Goal: Task Accomplishment & Management: Use online tool/utility

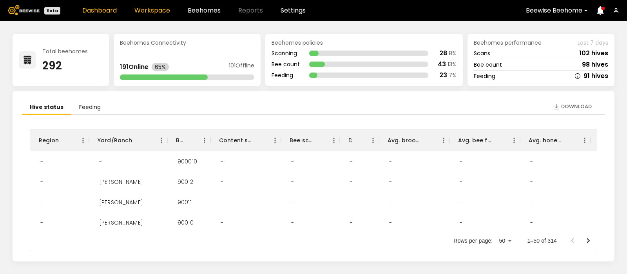
click at [143, 9] on link "Workspace" at bounding box center [152, 10] width 36 height 6
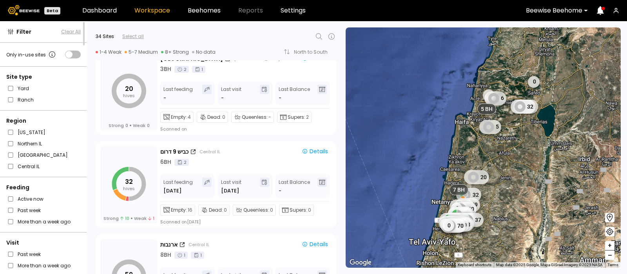
scroll to position [589, 0]
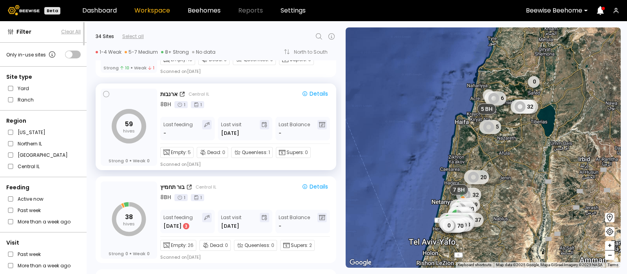
scroll to position [725, 0]
click at [311, 104] on icon "button" at bounding box center [311, 106] width 5 height 5
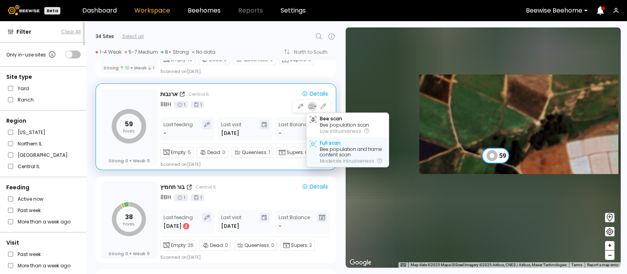
click at [328, 142] on div "Full scan" at bounding box center [330, 142] width 21 height 5
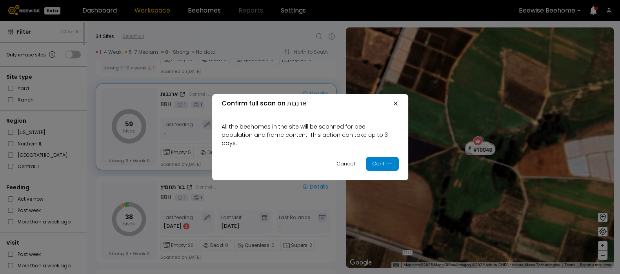
click at [380, 160] on div "Confirm" at bounding box center [382, 164] width 20 height 8
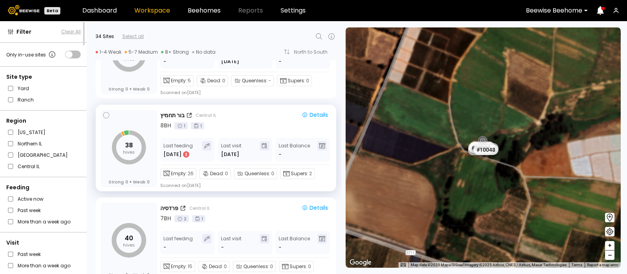
scroll to position [797, 0]
drag, startPoint x: 243, startPoint y: 193, endPoint x: 324, endPoint y: 227, distance: 87.6
click at [324, 227] on div "פרדסיה Central [GEOGRAPHIC_DATA] Details 7 BH 2 1 Last feeding - Last visit - L…" at bounding box center [245, 241] width 171 height 79
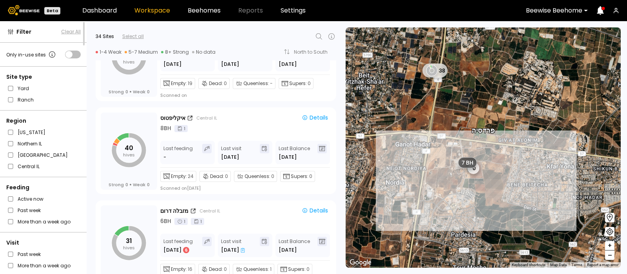
scroll to position [2281, 0]
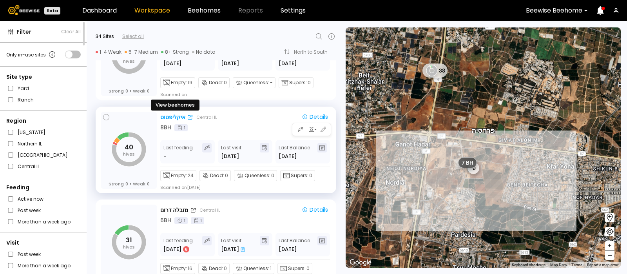
click at [172, 114] on div "איקליפטוס" at bounding box center [172, 117] width 25 height 8
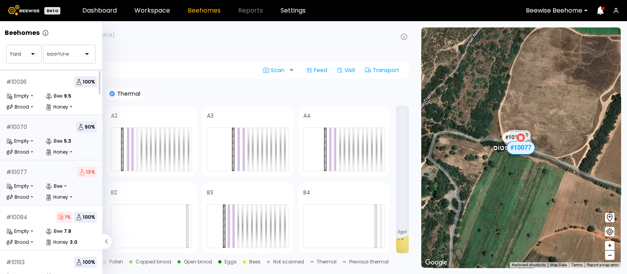
click at [65, 143] on div "5.3" at bounding box center [67, 141] width 7 height 5
